Goal: Information Seeking & Learning: Understand process/instructions

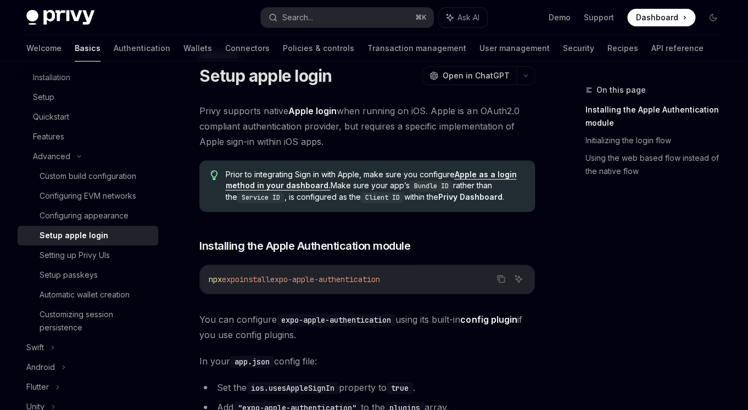
scroll to position [47, 0]
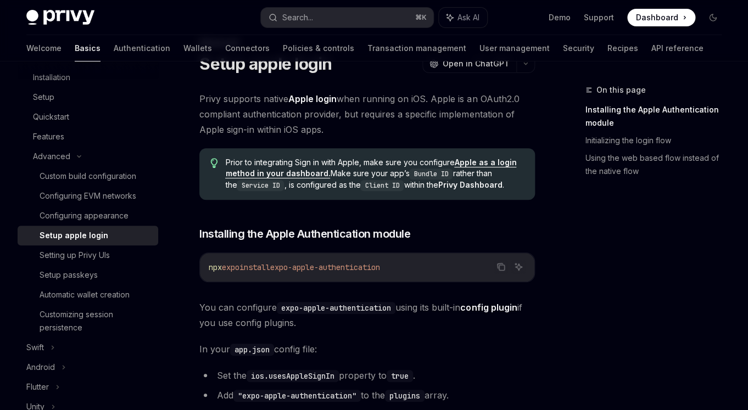
click at [426, 176] on code "Bundle ID" at bounding box center [430, 174] width 43 height 11
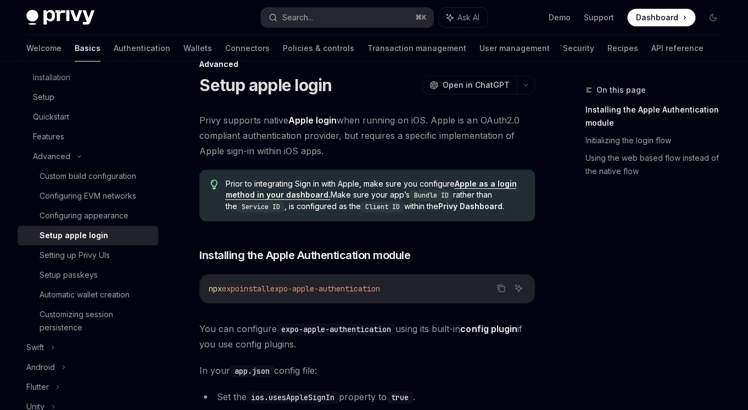
drag, startPoint x: 325, startPoint y: 155, endPoint x: 199, endPoint y: 121, distance: 130.2
click at [325, 156] on span "Privy supports native Apple login when running on iOS. Apple is an OAuth2.0 com…" at bounding box center [367, 136] width 336 height 46
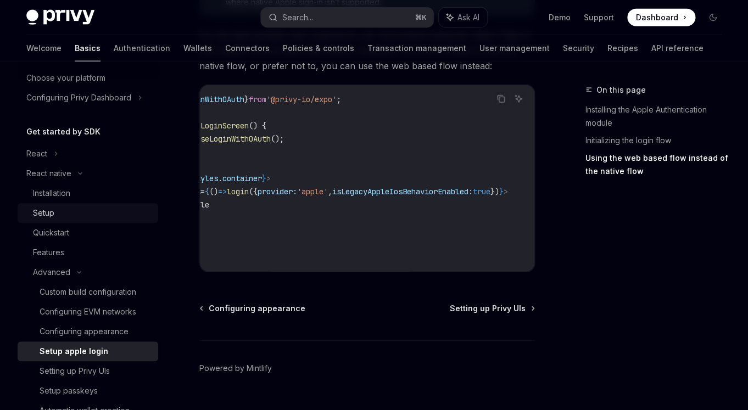
scroll to position [70, 0]
click at [77, 174] on icon at bounding box center [80, 173] width 13 height 4
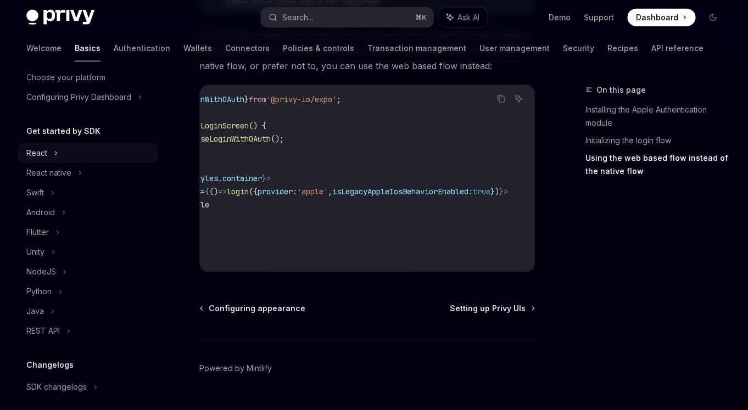
click at [51, 151] on div "React" at bounding box center [88, 153] width 141 height 20
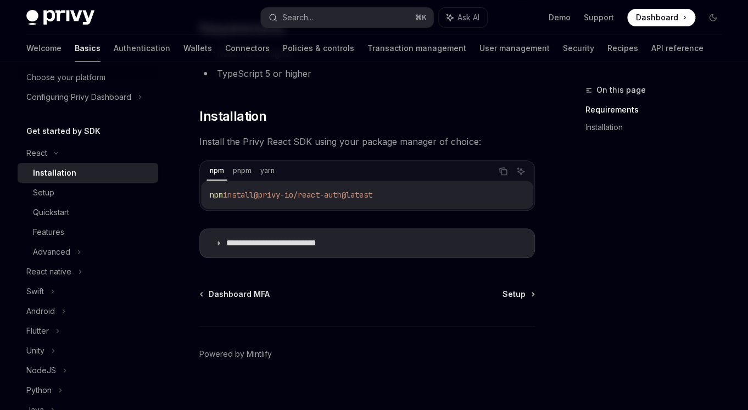
scroll to position [115, 0]
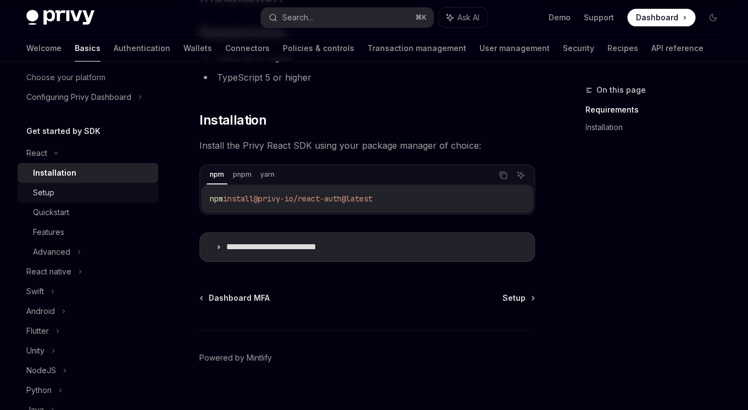
click at [49, 194] on div "Setup" at bounding box center [43, 192] width 21 height 13
type textarea "*"
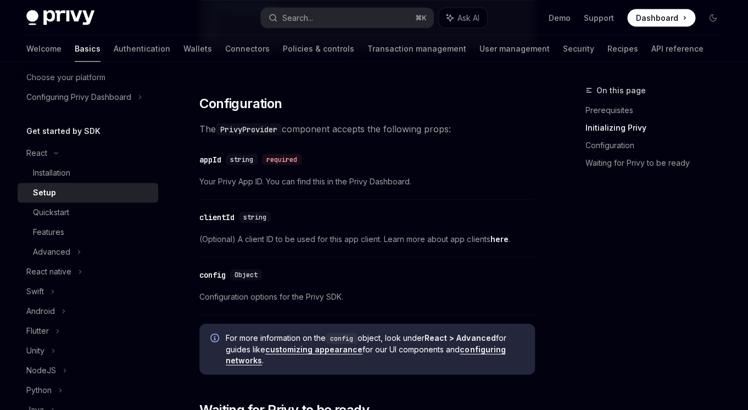
scroll to position [745, 0]
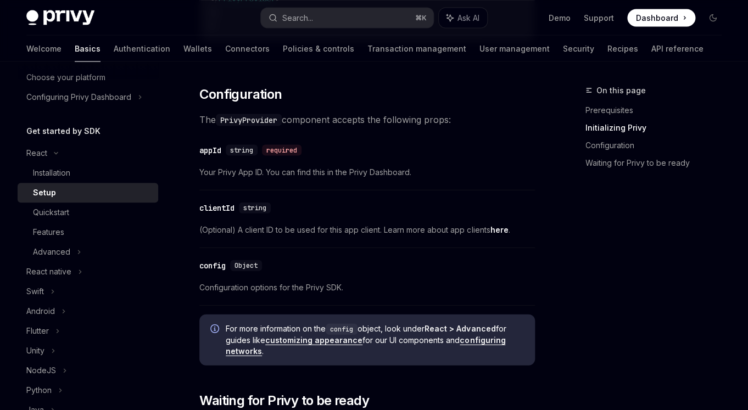
click at [497, 230] on link "here" at bounding box center [499, 230] width 18 height 10
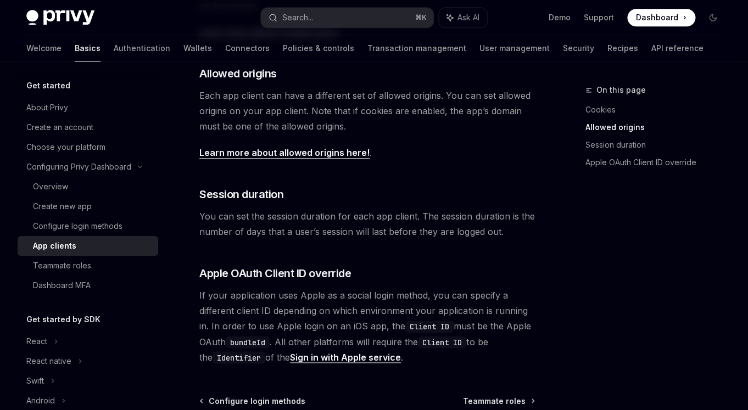
scroll to position [458, 0]
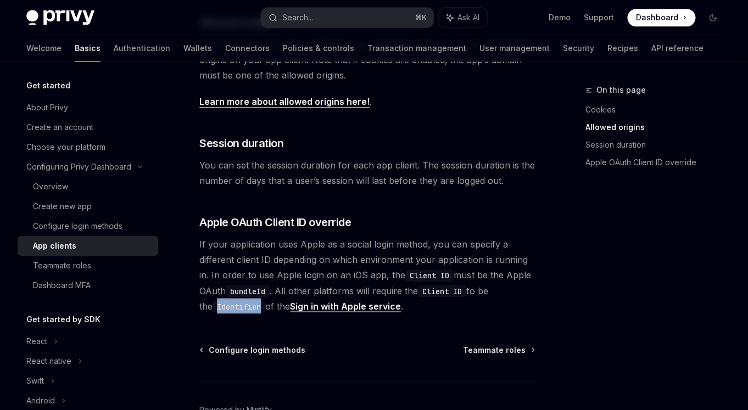
drag, startPoint x: 204, startPoint y: 277, endPoint x: 252, endPoint y: 276, distance: 47.8
click at [252, 300] on code "Identifier" at bounding box center [239, 306] width 53 height 12
click at [359, 300] on link "Sign in with Apple service" at bounding box center [345, 306] width 111 height 12
